Goal: Task Accomplishment & Management: Use online tool/utility

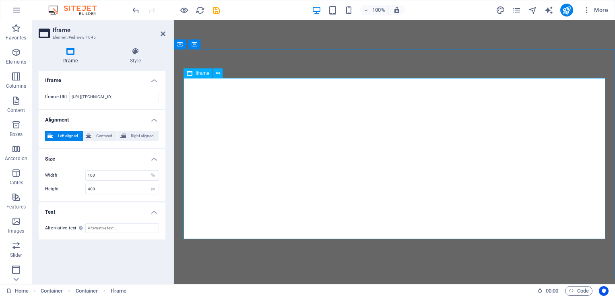
select select "%"
select select "px"
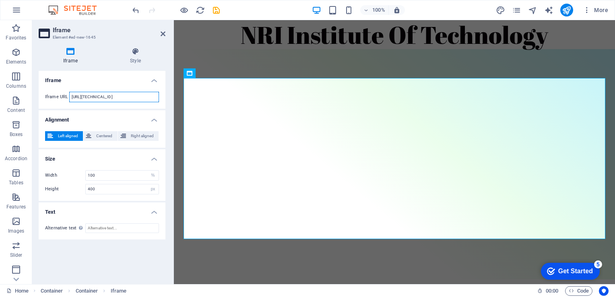
scroll to position [0, 8]
drag, startPoint x: 121, startPoint y: 95, endPoint x: 171, endPoint y: 95, distance: 49.9
click at [171, 95] on div "Iframe Style Iframe Iframe URL [URL][TECHNICAL_ID] Alignment Left aligned Cente…" at bounding box center [102, 162] width 140 height 243
type input "[URL][TECHNICAL_ID]"
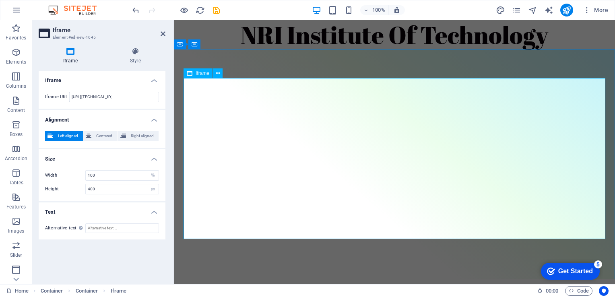
scroll to position [0, 0]
click at [253, 117] on div "</div>" at bounding box center [395, 158] width 422 height 161
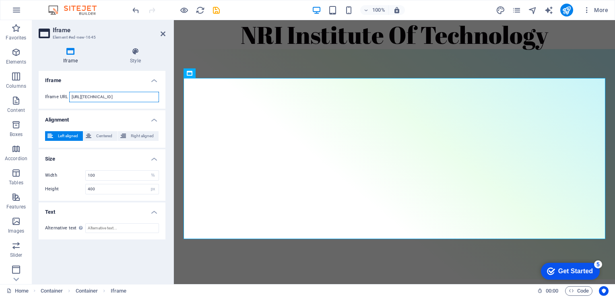
scroll to position [0, 2]
drag, startPoint x: 140, startPoint y: 97, endPoint x: 169, endPoint y: 97, distance: 29.0
click at [169, 97] on div "Iframe Style Iframe Iframe URL [URL][TECHNICAL_ID] Alignment Left aligned Cente…" at bounding box center [102, 162] width 140 height 243
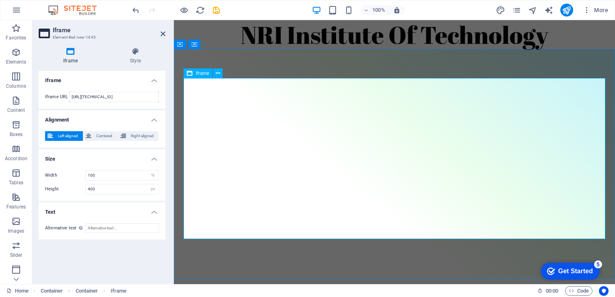
scroll to position [0, 0]
click at [188, 104] on div "</div>" at bounding box center [395, 158] width 422 height 161
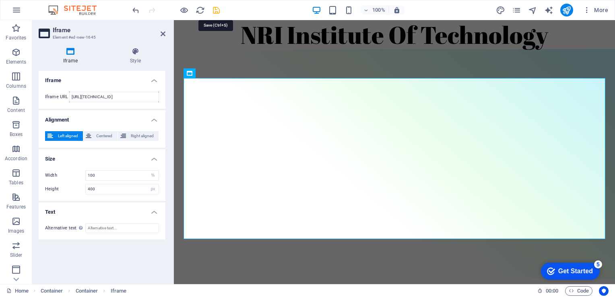
click at [213, 11] on icon "save" at bounding box center [216, 10] width 9 height 9
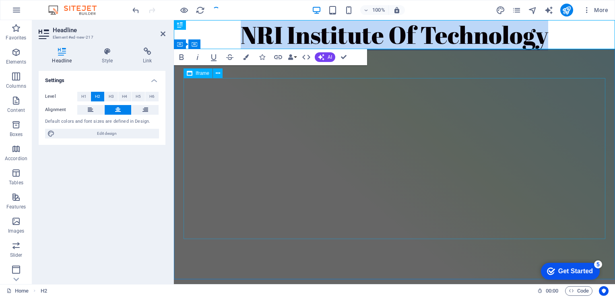
click at [284, 151] on div "</div>" at bounding box center [395, 158] width 422 height 161
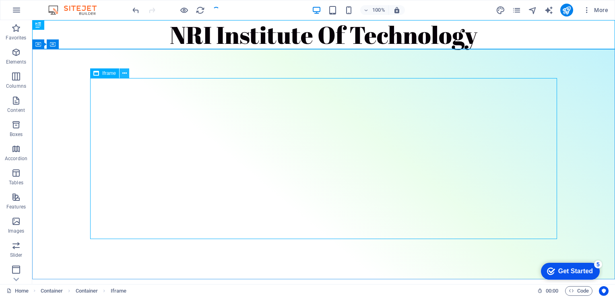
click at [125, 72] on icon at bounding box center [124, 73] width 4 height 8
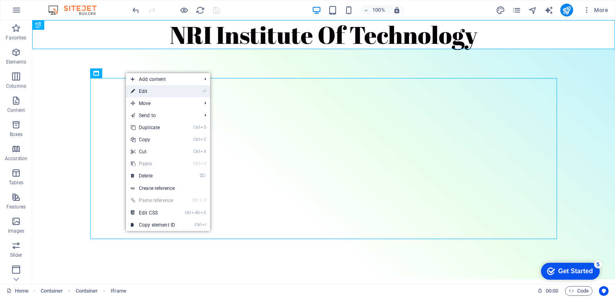
click at [151, 91] on link "⏎ Edit" at bounding box center [153, 91] width 54 height 12
select select "%"
select select "px"
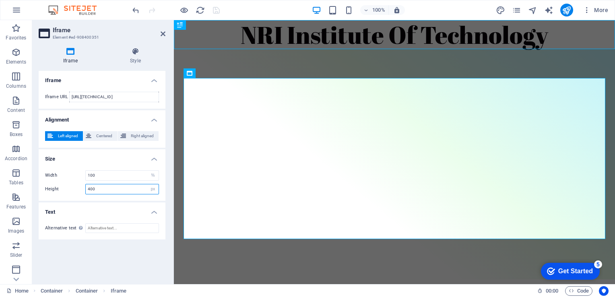
click at [104, 191] on input "400" at bounding box center [122, 189] width 73 height 10
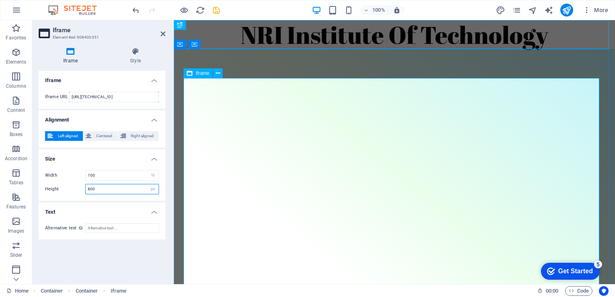
type input "800"
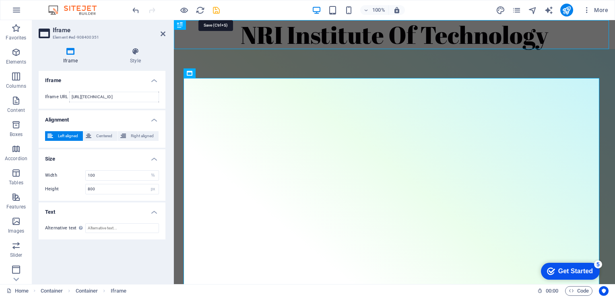
click at [215, 6] on icon "save" at bounding box center [216, 10] width 9 height 9
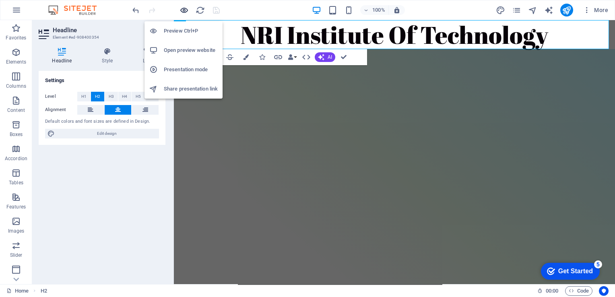
click at [183, 10] on icon "button" at bounding box center [184, 10] width 9 height 9
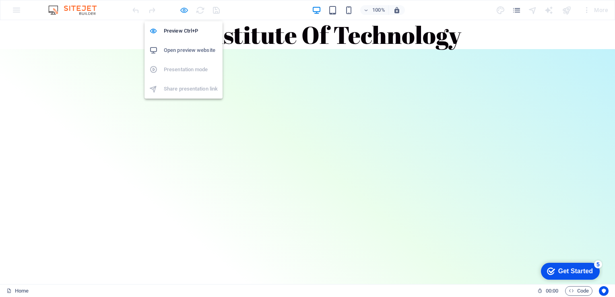
click at [183, 10] on icon "button" at bounding box center [184, 10] width 9 height 9
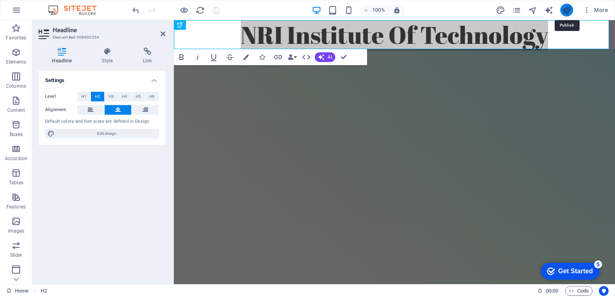
click at [567, 12] on icon "publish" at bounding box center [566, 10] width 9 height 9
